Goal: Information Seeking & Learning: Learn about a topic

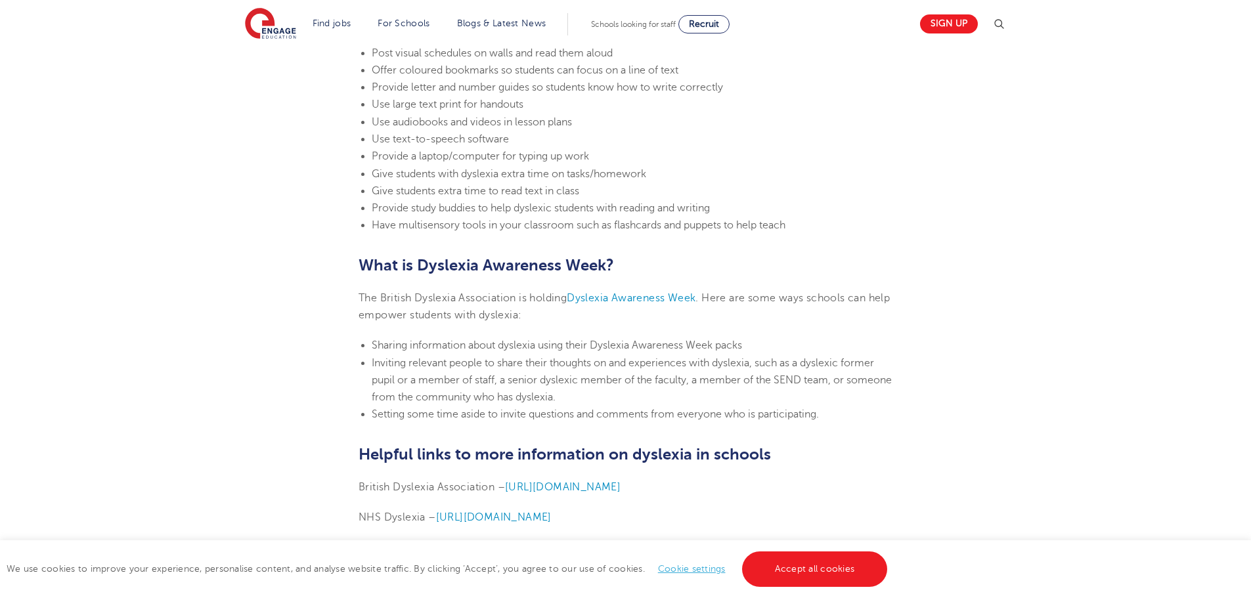
scroll to position [3022, 0]
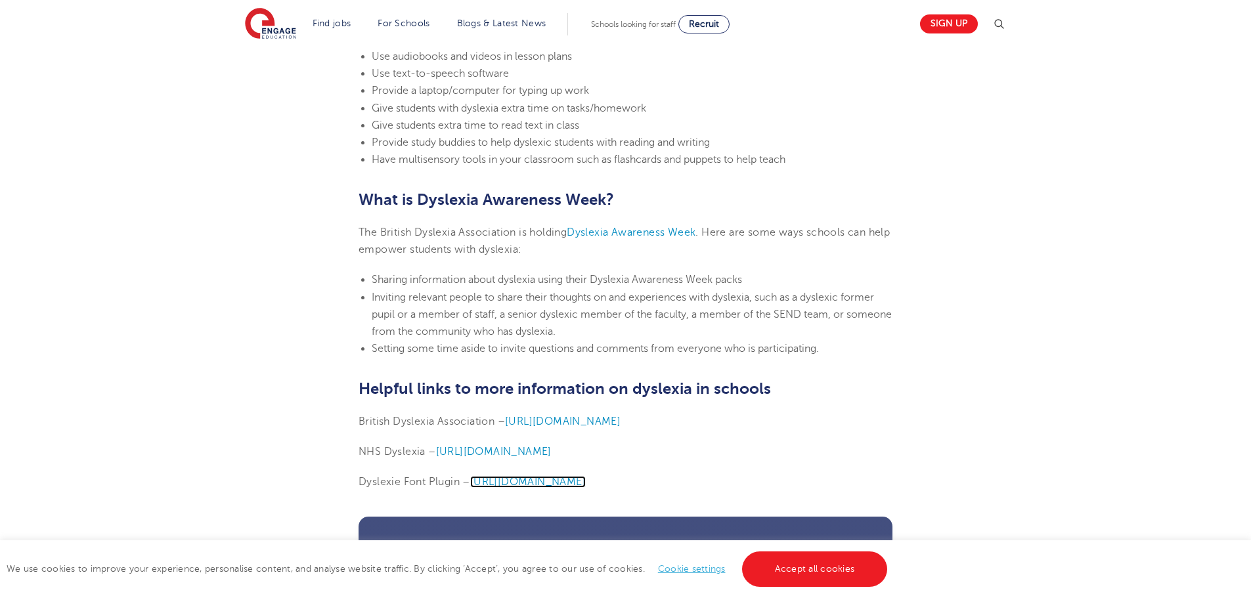
click at [569, 484] on span "[URL][DOMAIN_NAME]" at bounding box center [528, 482] width 116 height 12
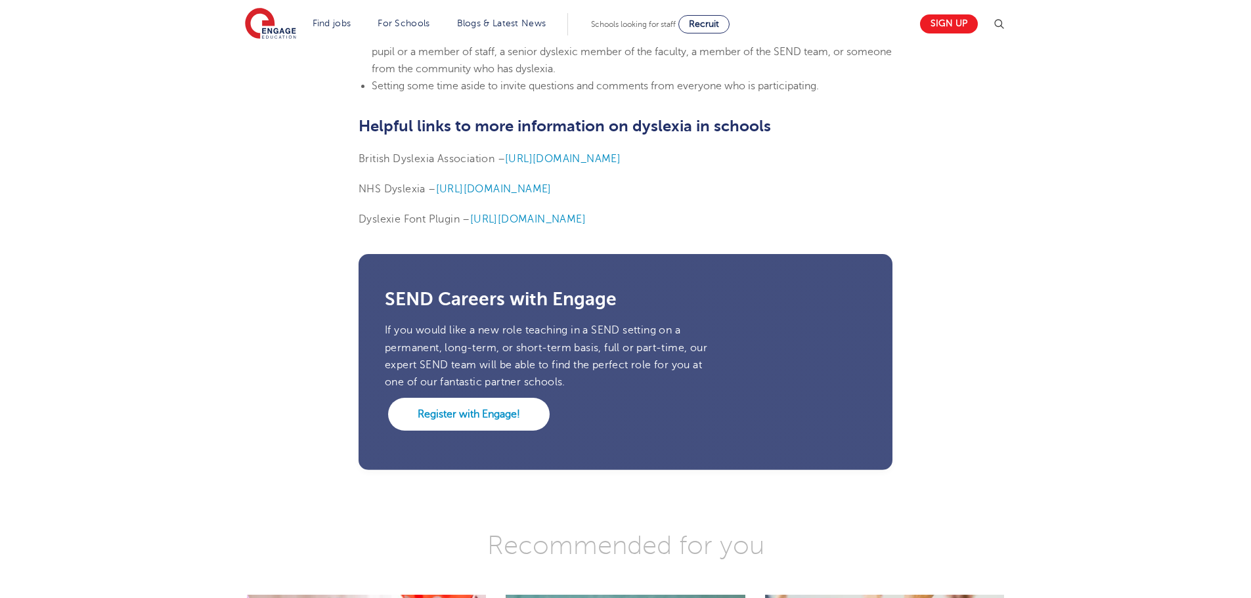
scroll to position [3022, 0]
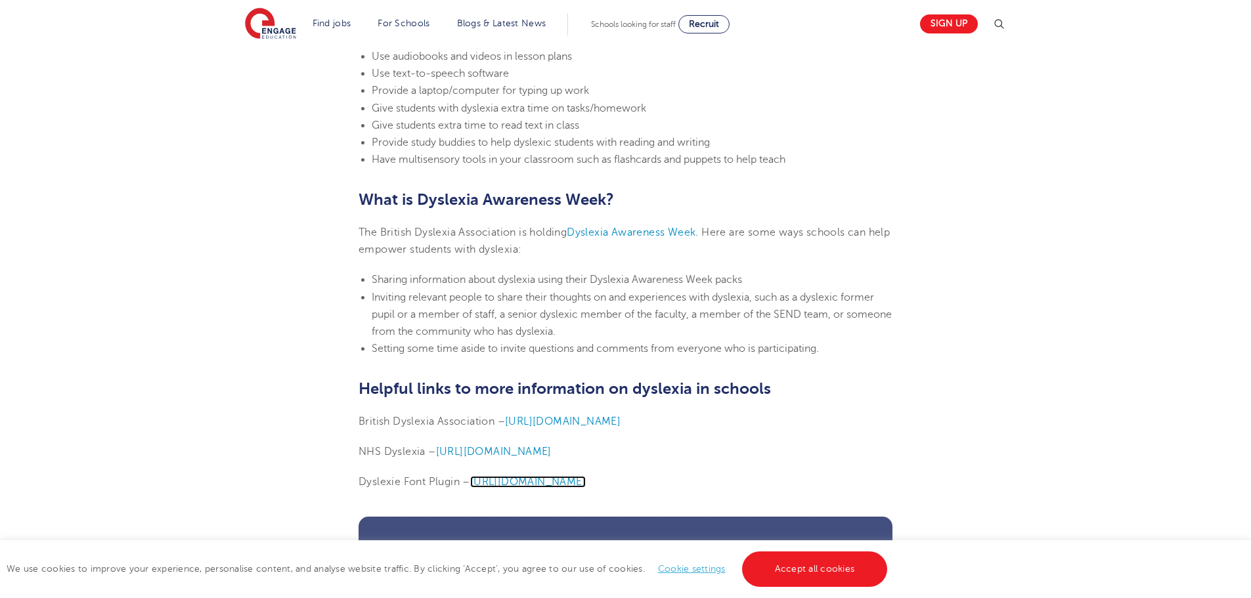
click at [578, 480] on span "[URL][DOMAIN_NAME]" at bounding box center [528, 482] width 116 height 12
